Goal: Communication & Community: Participate in discussion

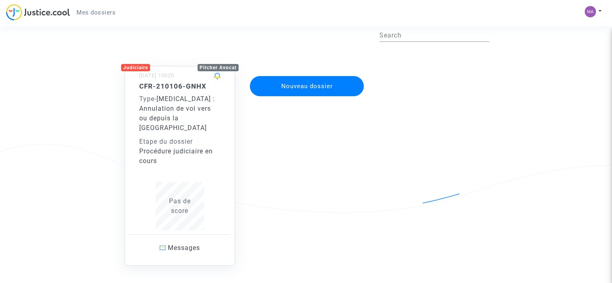
scroll to position [67, 0]
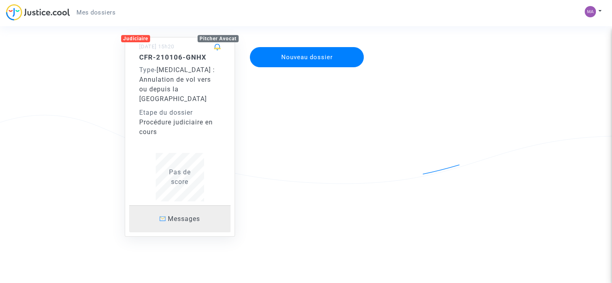
click at [182, 215] on span "Messages" at bounding box center [184, 219] width 32 height 8
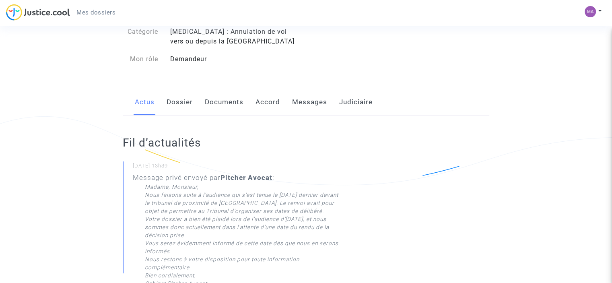
scroll to position [46, 0]
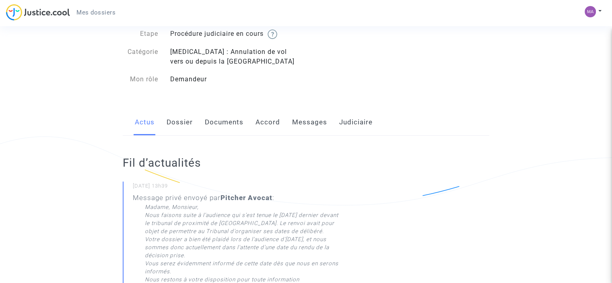
click at [186, 119] on link "Dossier" at bounding box center [180, 122] width 26 height 27
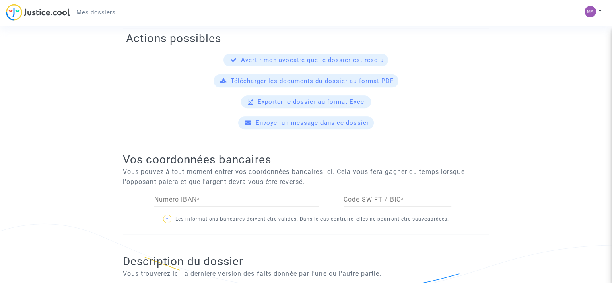
scroll to position [314, 0]
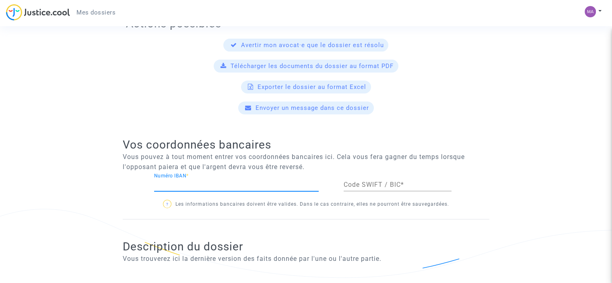
click at [192, 188] on input "Numéro IBAN *" at bounding box center [236, 184] width 165 height 7
type input "[FINANCIAL_ID]"
click at [368, 179] on div "Code SWIFT / BIC *" at bounding box center [398, 182] width 108 height 18
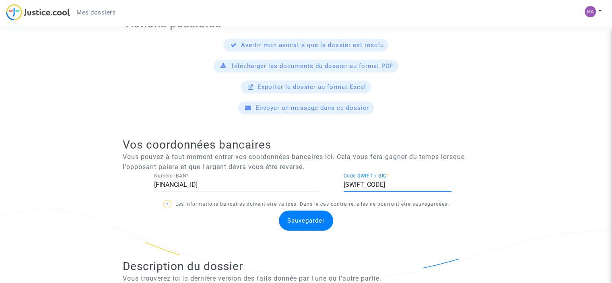
type input "[SWIFT_CODE]"
click at [317, 221] on span "Sauvegarder" at bounding box center [305, 220] width 37 height 7
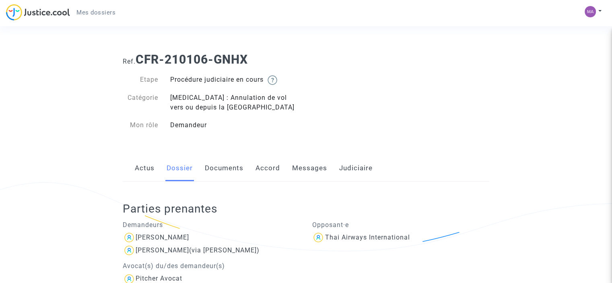
scroll to position [33, 0]
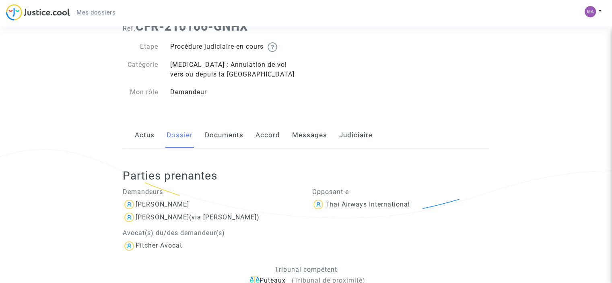
click at [237, 138] on link "Documents" at bounding box center [224, 135] width 39 height 27
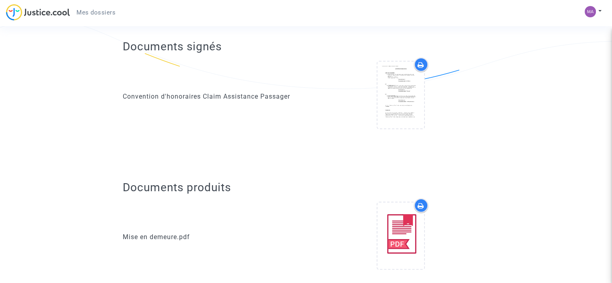
scroll to position [177, 0]
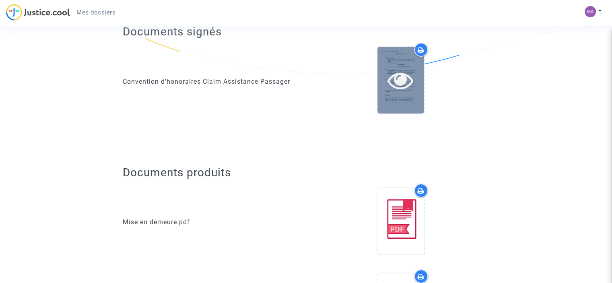
click at [381, 102] on div at bounding box center [401, 80] width 47 height 66
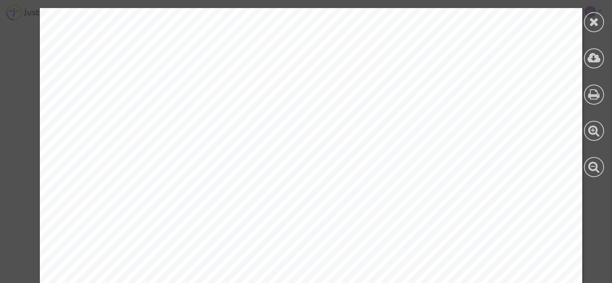
scroll to position [5537, 0]
click at [594, 23] on icon at bounding box center [594, 22] width 10 height 12
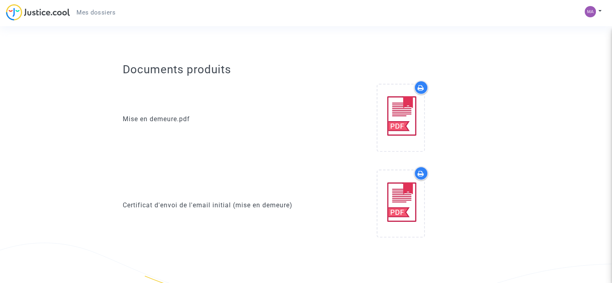
scroll to position [280, 0]
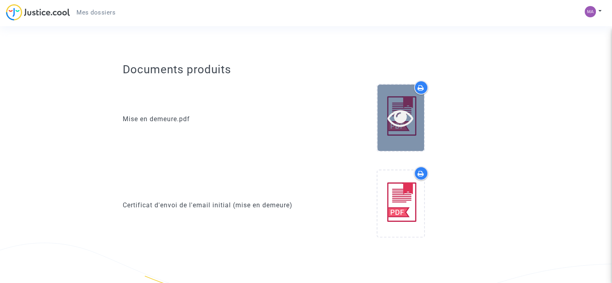
click at [392, 116] on icon at bounding box center [401, 118] width 26 height 26
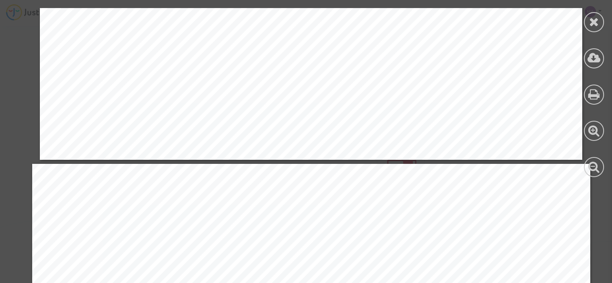
scroll to position [2163, 0]
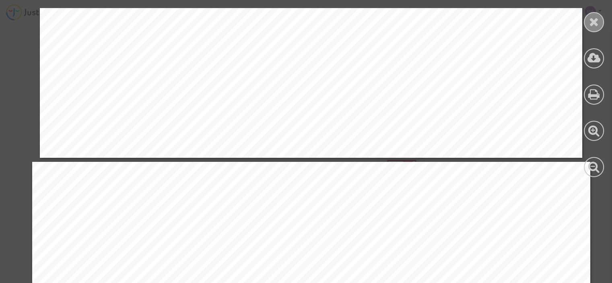
click at [593, 22] on icon at bounding box center [594, 22] width 10 height 12
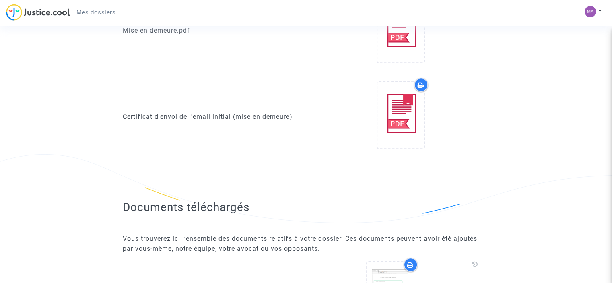
scroll to position [372, 0]
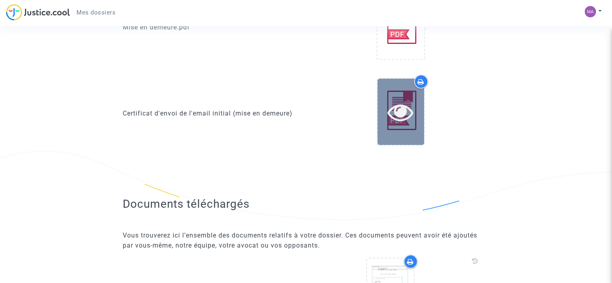
click at [411, 120] on icon at bounding box center [401, 112] width 26 height 26
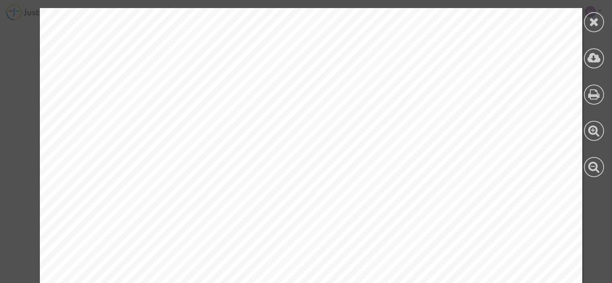
scroll to position [344, 0]
click at [599, 21] on icon at bounding box center [594, 22] width 10 height 12
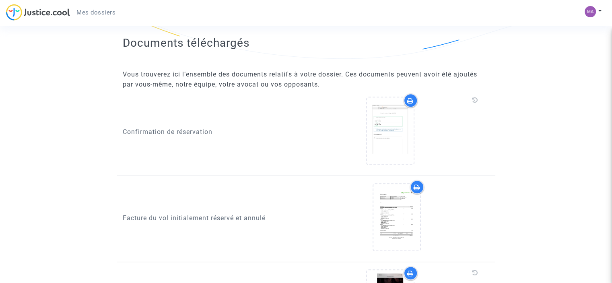
scroll to position [612, 0]
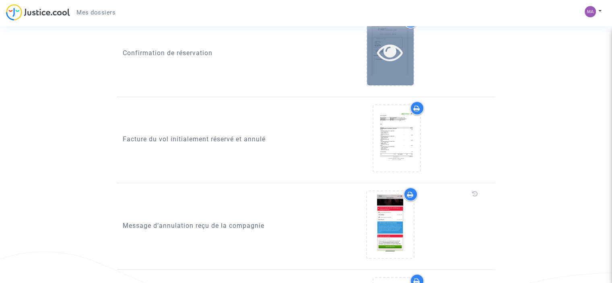
click at [386, 61] on icon at bounding box center [390, 52] width 26 height 26
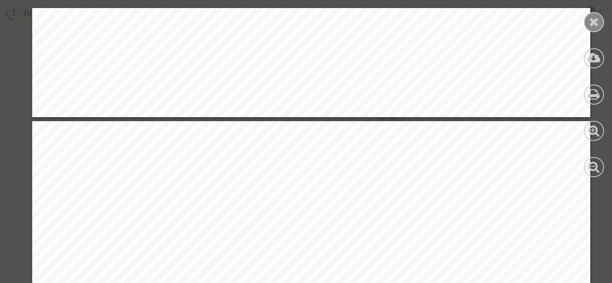
scroll to position [3522, 0]
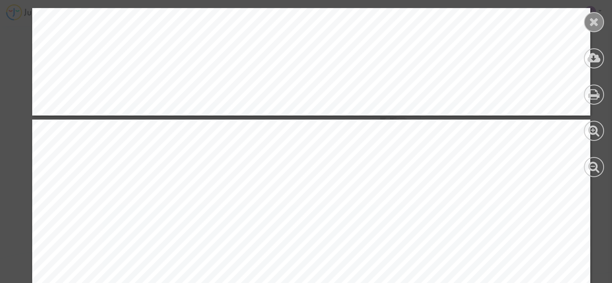
click at [598, 16] on icon at bounding box center [594, 22] width 10 height 12
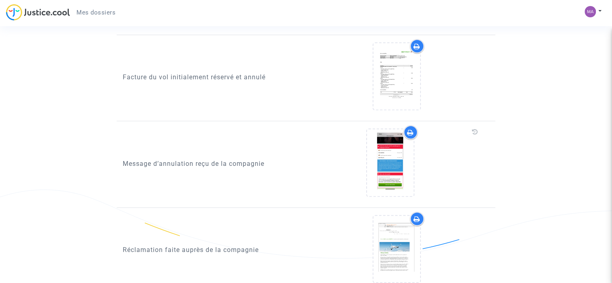
scroll to position [676, 0]
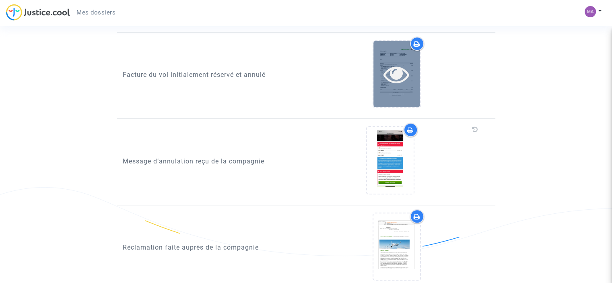
click at [388, 65] on icon at bounding box center [397, 74] width 26 height 26
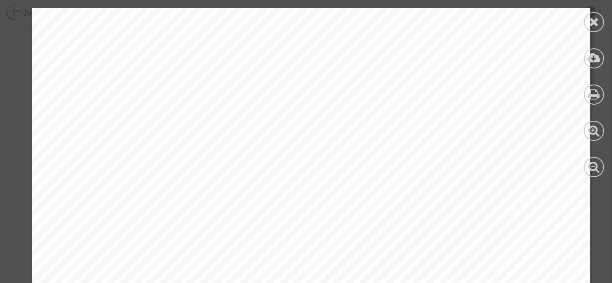
scroll to position [1019, 0]
click at [595, 23] on icon at bounding box center [594, 22] width 10 height 12
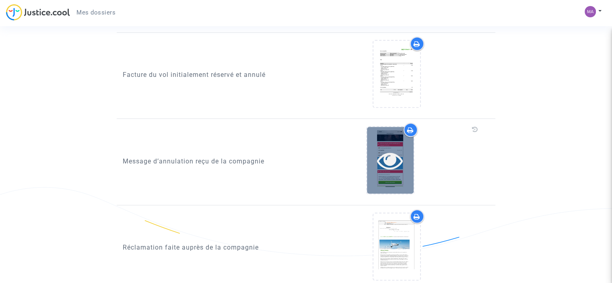
click at [391, 165] on icon at bounding box center [390, 160] width 26 height 26
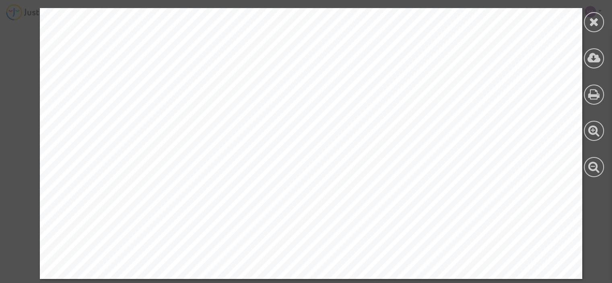
scroll to position [972, 0]
click at [594, 17] on icon at bounding box center [594, 22] width 10 height 12
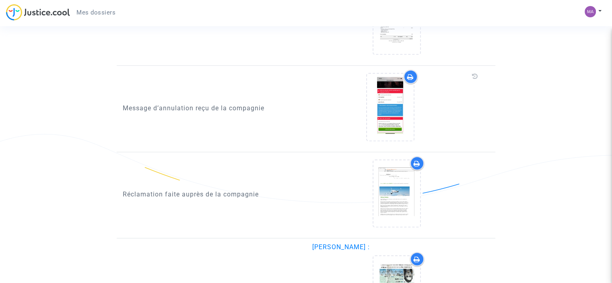
scroll to position [728, 0]
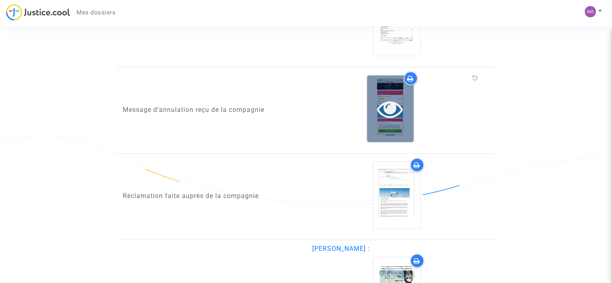
click at [395, 116] on icon at bounding box center [390, 109] width 26 height 26
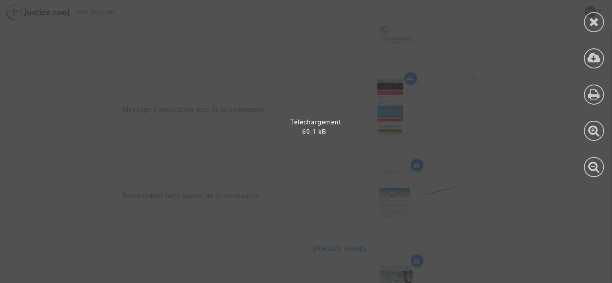
click at [482, 114] on div at bounding box center [311, 145] width 622 height 275
click at [588, 25] on div at bounding box center [594, 22] width 20 height 20
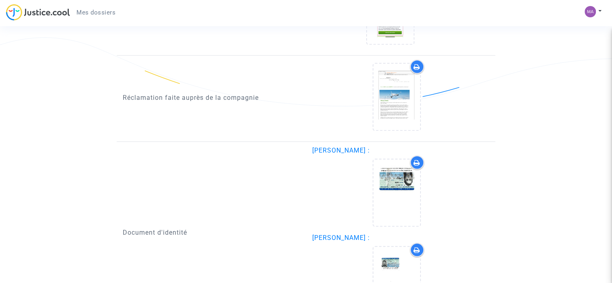
scroll to position [835, 0]
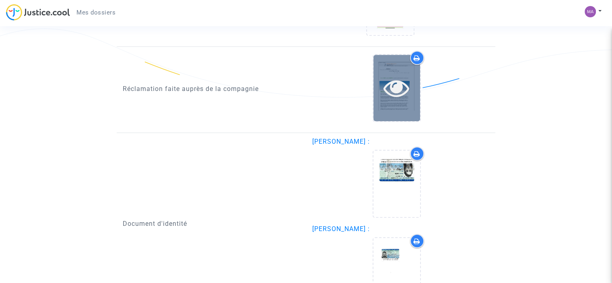
click at [396, 99] on div at bounding box center [397, 88] width 47 height 66
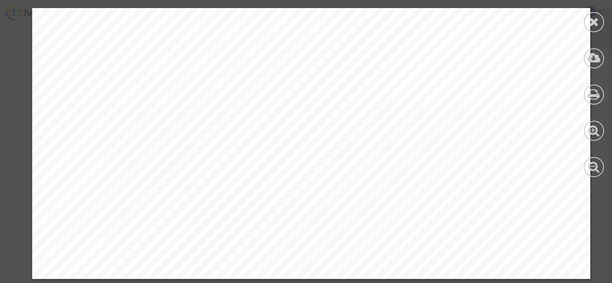
scroll to position [972, 0]
click at [596, 19] on icon at bounding box center [594, 22] width 10 height 12
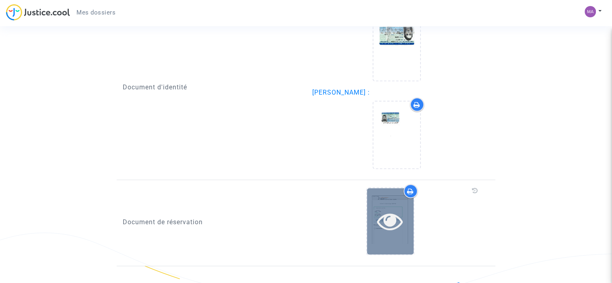
click at [383, 215] on icon at bounding box center [390, 221] width 26 height 26
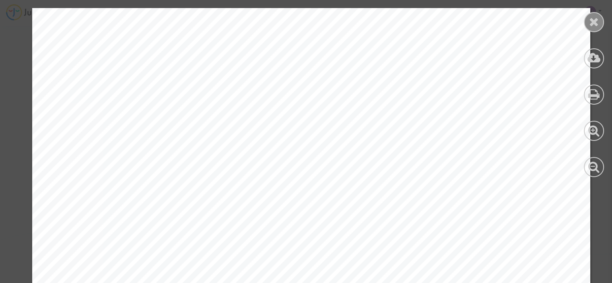
click at [598, 30] on div at bounding box center [594, 22] width 20 height 20
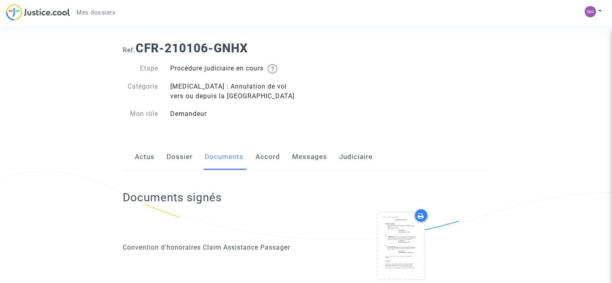
scroll to position [0, 0]
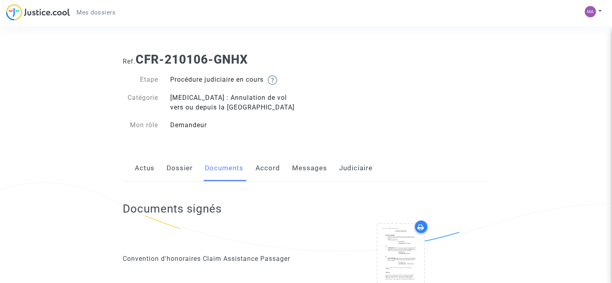
click at [266, 169] on link "Accord" at bounding box center [268, 168] width 25 height 27
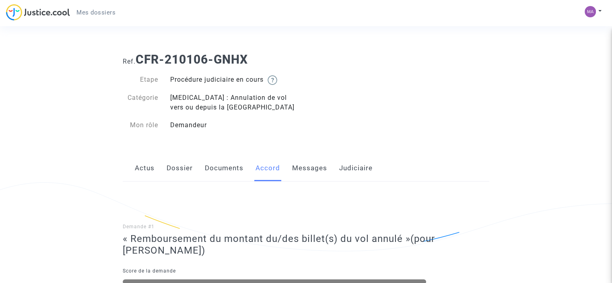
click at [322, 167] on link "Messages" at bounding box center [309, 168] width 35 height 27
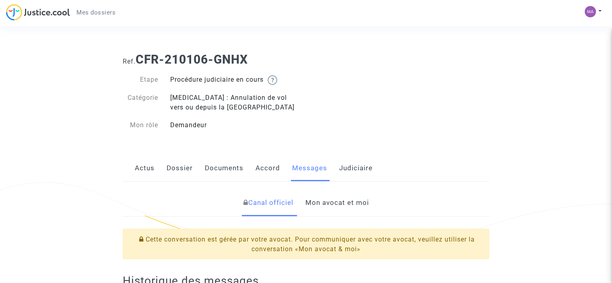
click at [346, 205] on link "Mon avocat et moi" at bounding box center [337, 203] width 64 height 27
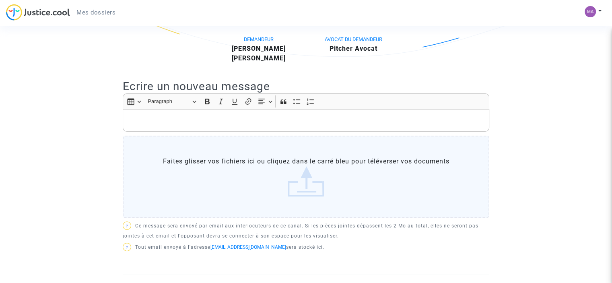
scroll to position [185, 0]
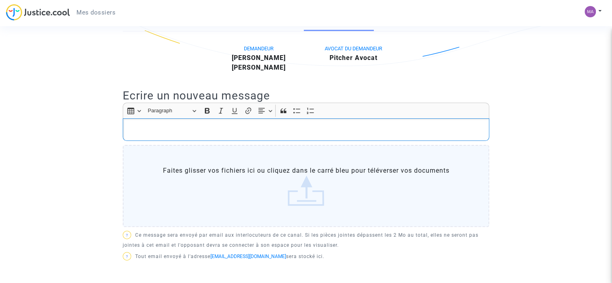
click at [358, 128] on p "Rich Text Editor, main" at bounding box center [306, 130] width 358 height 10
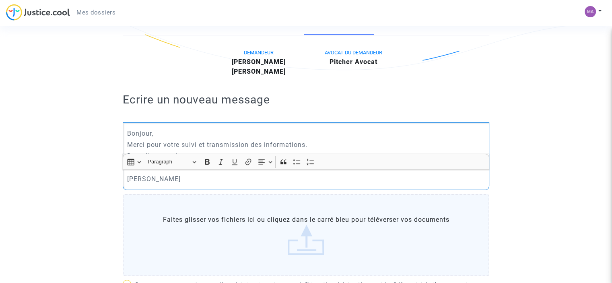
scroll to position [372, 0]
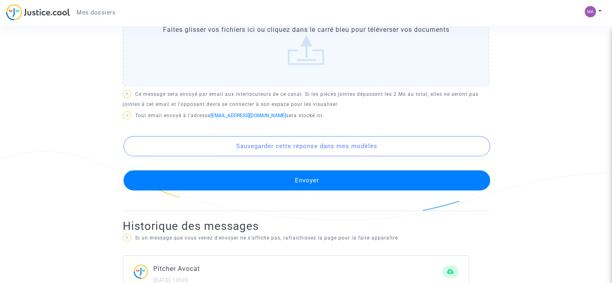
click at [331, 174] on button "Envoyer" at bounding box center [307, 180] width 367 height 20
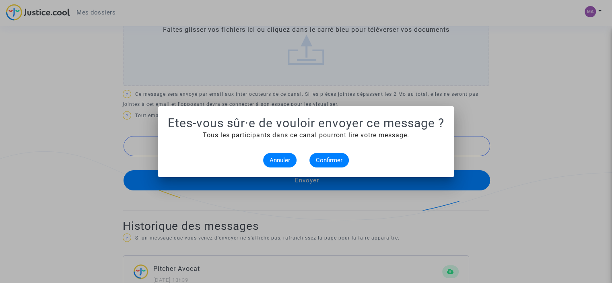
scroll to position [0, 0]
click at [325, 155] on button "Confirmer" at bounding box center [329, 160] width 39 height 14
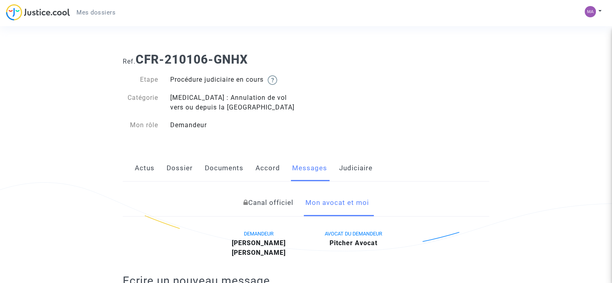
click at [358, 163] on link "Judiciaire" at bounding box center [355, 168] width 33 height 27
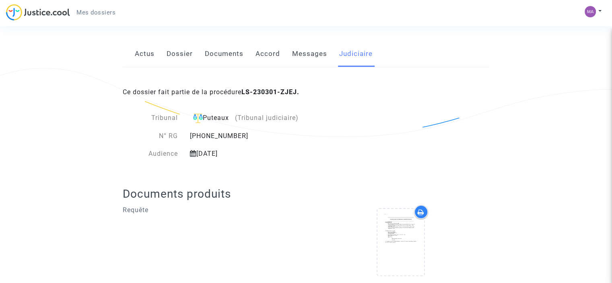
scroll to position [139, 0]
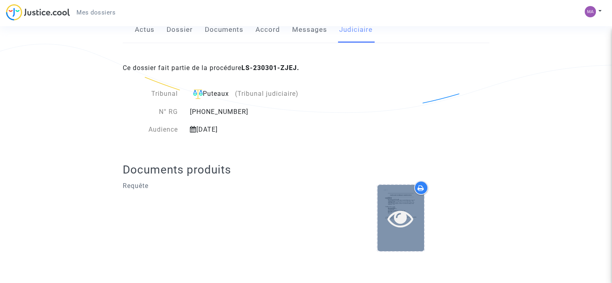
click at [395, 220] on icon at bounding box center [401, 218] width 26 height 26
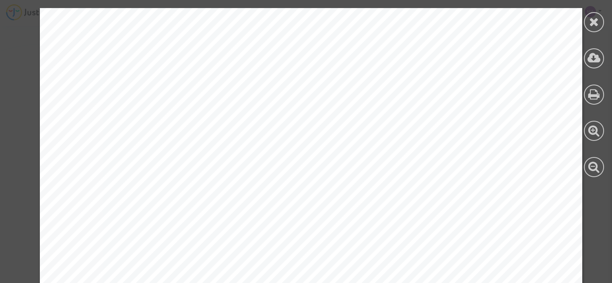
scroll to position [4173, 0]
click at [599, 27] on icon at bounding box center [594, 22] width 10 height 12
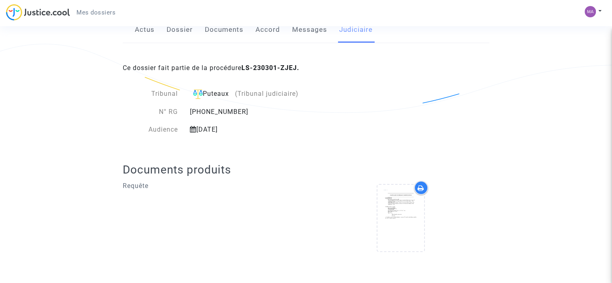
scroll to position [0, 0]
